Goal: Task Accomplishment & Management: Use online tool/utility

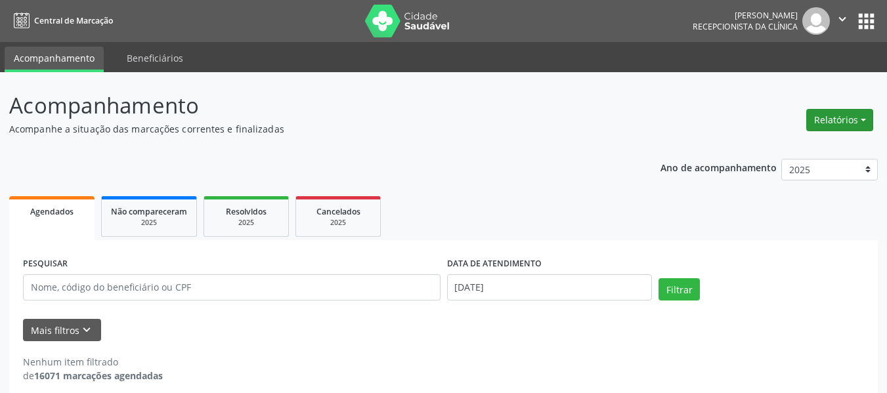
click at [867, 123] on button "Relatórios" at bounding box center [839, 120] width 67 height 22
click at [774, 146] on link "Agendamentos" at bounding box center [803, 148] width 141 height 18
select select "9"
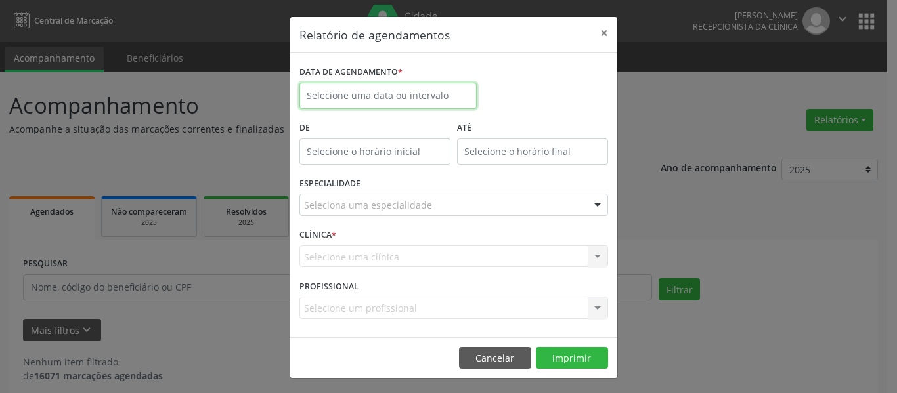
click at [408, 97] on input "text" at bounding box center [387, 96] width 177 height 26
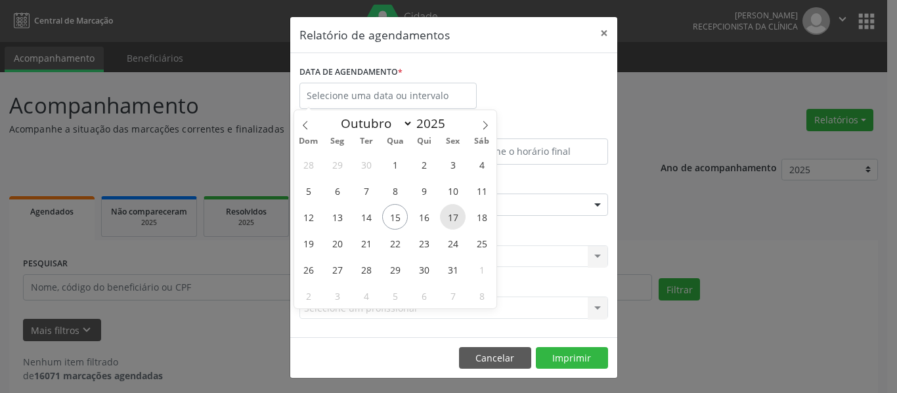
click at [453, 221] on span "17" at bounding box center [453, 217] width 26 height 26
type input "[DATE]"
click at [453, 221] on span "17" at bounding box center [453, 217] width 26 height 26
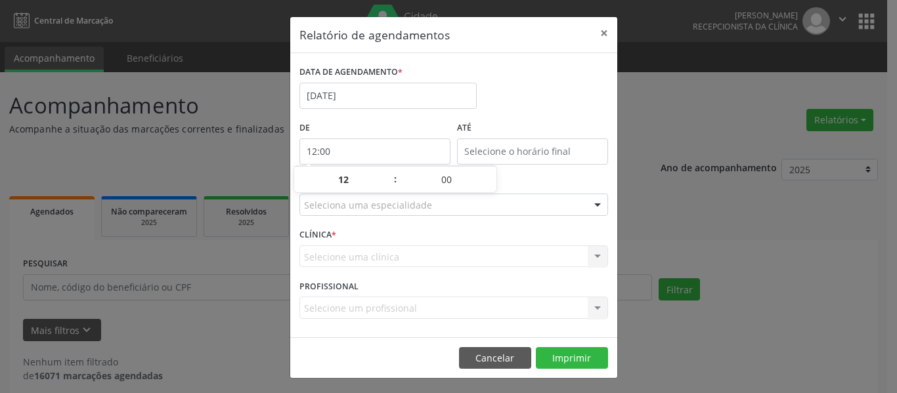
click at [387, 156] on input "12:00" at bounding box center [374, 152] width 151 height 26
click at [389, 185] on span at bounding box center [388, 186] width 9 height 13
type input "11:00"
type input "11"
click at [389, 185] on span at bounding box center [388, 186] width 9 height 13
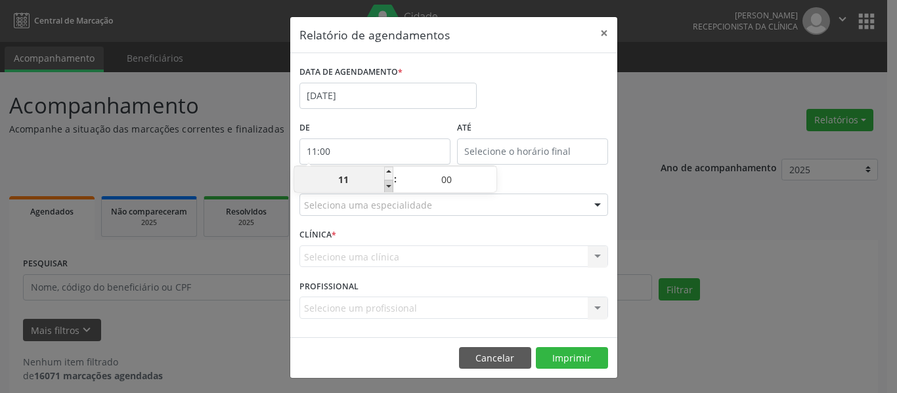
type input "10:00"
type input "10"
click at [389, 185] on span at bounding box center [388, 186] width 9 height 13
type input "09:00"
type input "09"
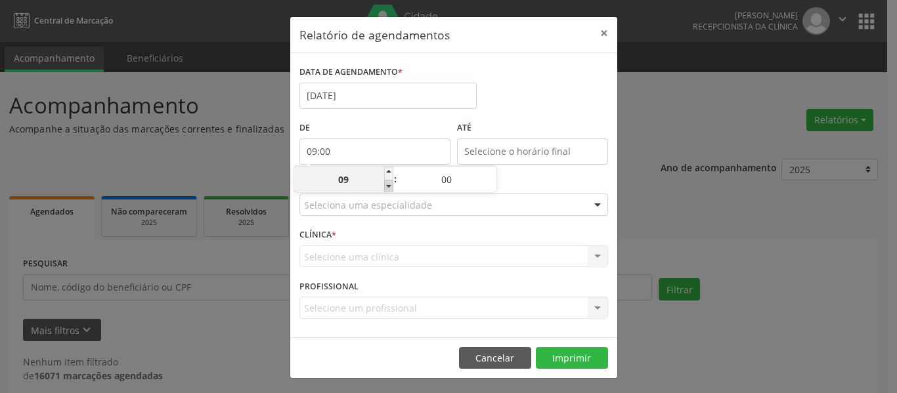
click at [389, 185] on span at bounding box center [388, 186] width 9 height 13
type input "08:00"
type input "08"
click at [389, 185] on span at bounding box center [388, 186] width 9 height 13
type input "07:00"
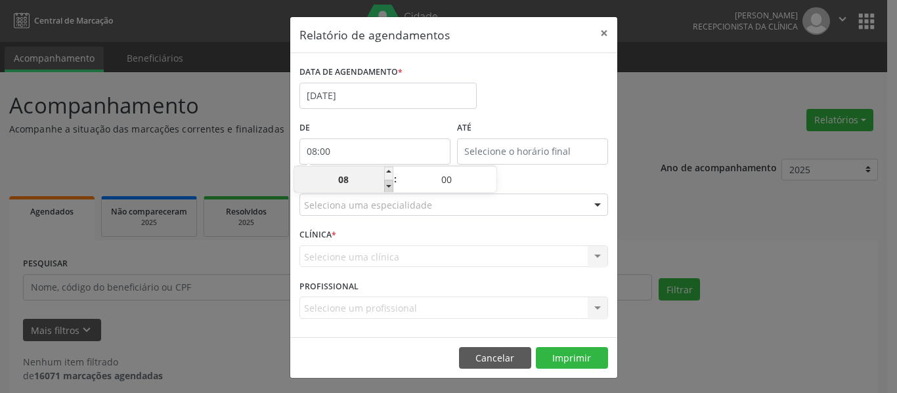
type input "07"
click at [519, 87] on div "DATA DE AGENDAMENTO * [DATE]" at bounding box center [453, 90] width 315 height 56
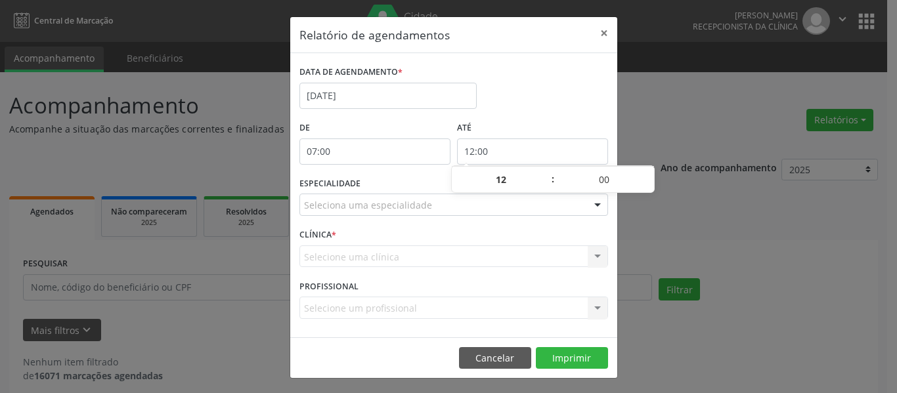
click at [505, 152] on input "12:00" at bounding box center [532, 152] width 151 height 26
click at [547, 170] on span at bounding box center [546, 173] width 9 height 13
type input "13:00"
type input "13"
click at [547, 170] on span at bounding box center [546, 173] width 9 height 13
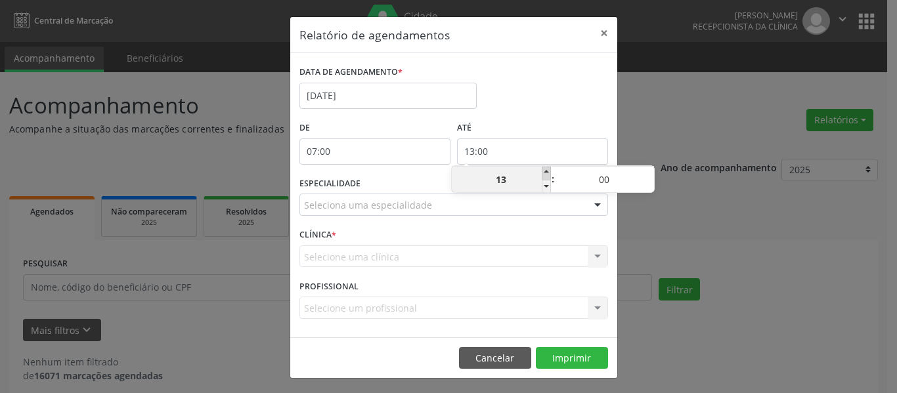
type input "14:00"
type input "14"
click at [547, 170] on span at bounding box center [546, 173] width 9 height 13
type input "15:00"
type input "15"
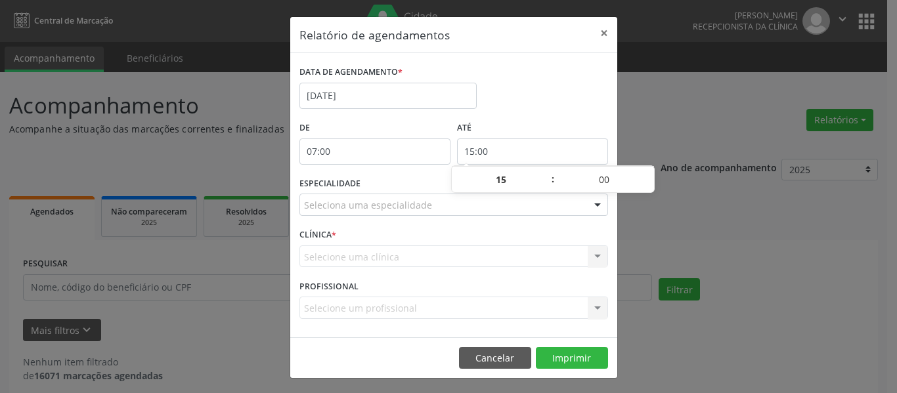
drag, startPoint x: 547, startPoint y: 170, endPoint x: 548, endPoint y: 123, distance: 46.6
click at [548, 164] on body "Central de Marcação [PERSON_NAME] Recepcionista da clínica  Configurações Sair…" at bounding box center [448, 196] width 897 height 393
click at [549, 119] on label "ATÉ" at bounding box center [532, 128] width 151 height 20
click at [471, 204] on div "Seleciona uma especialidade" at bounding box center [453, 205] width 309 height 22
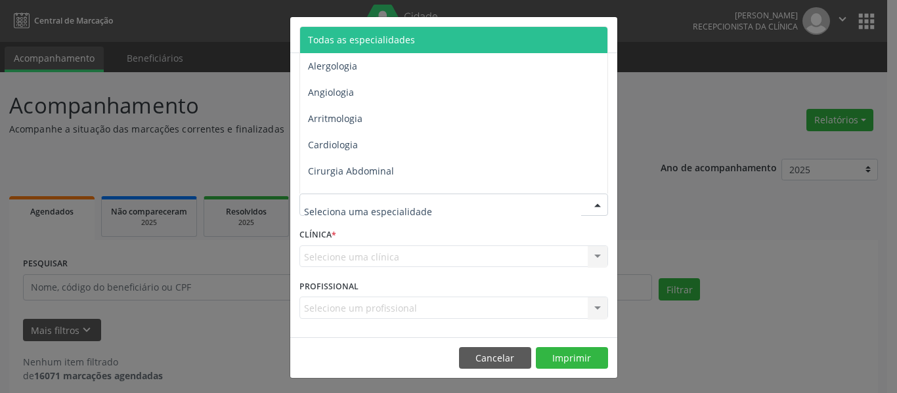
drag, startPoint x: 442, startPoint y: 40, endPoint x: 477, endPoint y: 89, distance: 59.8
click at [443, 41] on span "Todas as especialidades" at bounding box center [454, 40] width 309 height 26
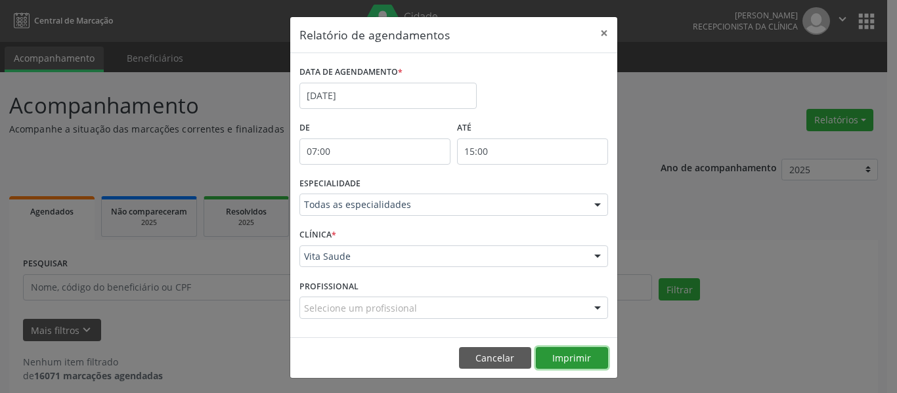
click at [565, 352] on button "Imprimir" at bounding box center [572, 358] width 72 height 22
